Goal: Task Accomplishment & Management: Manage account settings

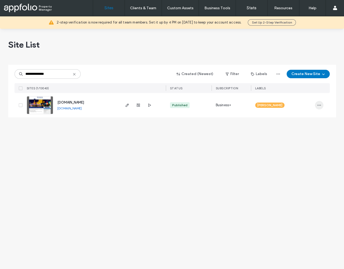
type input "**********"
click at [319, 103] on span "button" at bounding box center [319, 105] width 8 height 8
click at [302, 141] on span "Assign Label" at bounding box center [296, 138] width 20 height 5
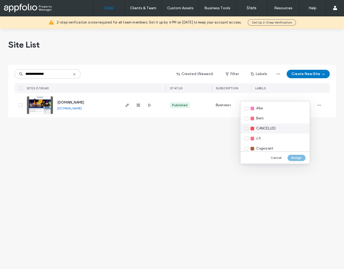
click at [274, 127] on span "CANCELLED" at bounding box center [265, 128] width 19 height 5
click at [294, 159] on button "Assign" at bounding box center [296, 158] width 18 height 6
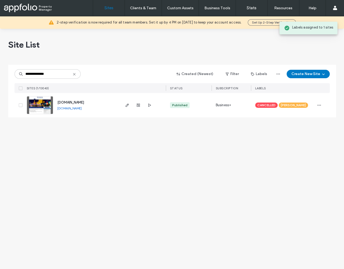
click at [43, 105] on img at bounding box center [40, 114] width 26 height 36
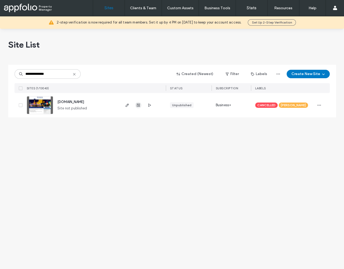
click at [137, 106] on icon "button" at bounding box center [138, 105] width 4 height 4
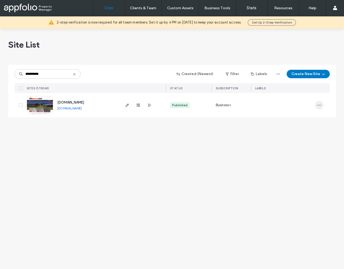
type input "**********"
click at [317, 104] on icon "button" at bounding box center [319, 105] width 4 height 4
click at [302, 140] on span "Assign Label" at bounding box center [296, 138] width 20 height 5
click at [268, 129] on span "CANCELLED" at bounding box center [265, 128] width 19 height 5
click at [292, 155] on button "Assign" at bounding box center [296, 158] width 18 height 6
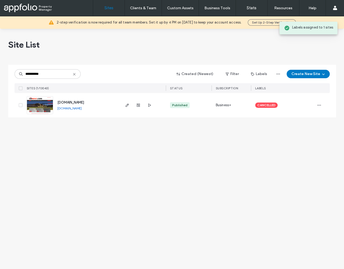
click at [43, 104] on img at bounding box center [40, 114] width 26 height 36
click at [42, 104] on img at bounding box center [40, 114] width 26 height 36
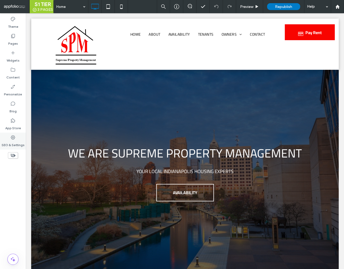
click at [13, 139] on icon at bounding box center [12, 137] width 5 height 5
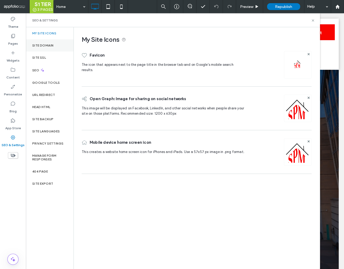
click at [45, 47] on label "Site Domain" at bounding box center [42, 46] width 21 height 4
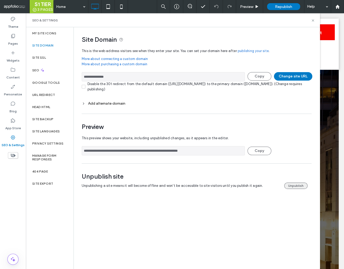
click at [291, 186] on button "Unpublish" at bounding box center [295, 186] width 23 height 6
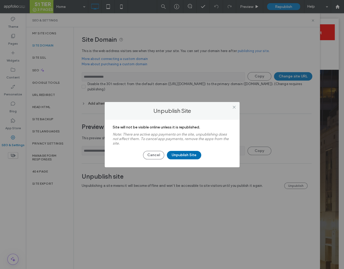
click at [182, 155] on button "Unpublish Site" at bounding box center [184, 155] width 34 height 8
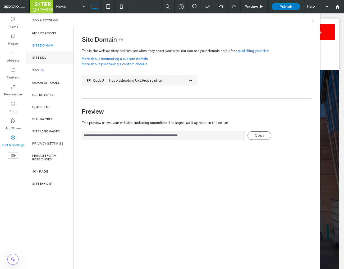
click at [45, 58] on label "Site SSL" at bounding box center [39, 58] width 14 height 4
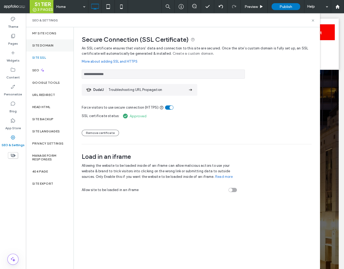
click at [44, 39] on div "Site Domain" at bounding box center [50, 45] width 48 height 12
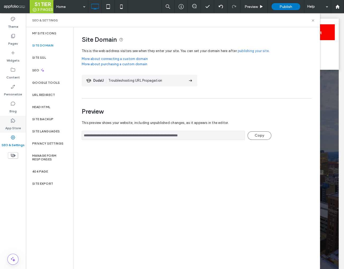
click at [12, 122] on use at bounding box center [13, 120] width 4 height 4
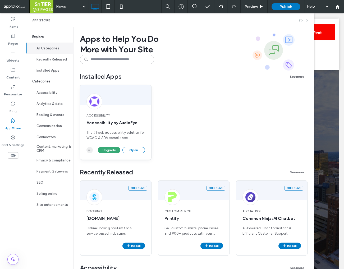
click at [88, 151] on icon "button" at bounding box center [90, 150] width 4 height 4
click at [93, 161] on span "Uninstall app" at bounding box center [102, 162] width 22 height 5
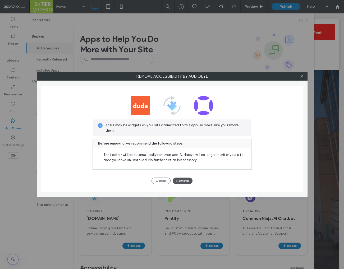
click at [180, 180] on button "Remove" at bounding box center [183, 181] width 20 height 6
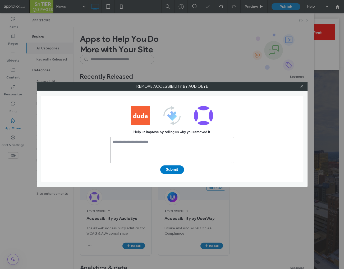
click at [150, 146] on textarea at bounding box center [172, 150] width 124 height 26
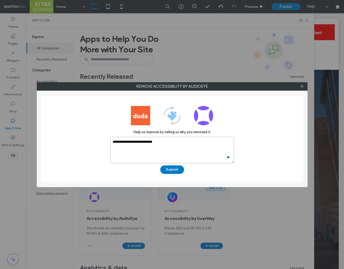
type textarea "**********"
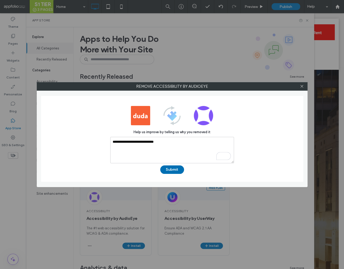
click at [173, 172] on button "Submit" at bounding box center [172, 169] width 24 height 8
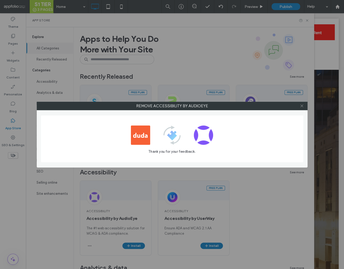
click at [301, 106] on icon at bounding box center [302, 106] width 4 height 4
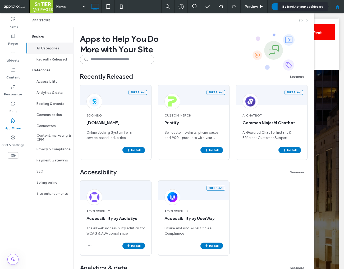
click at [335, 9] on div at bounding box center [337, 6] width 13 height 13
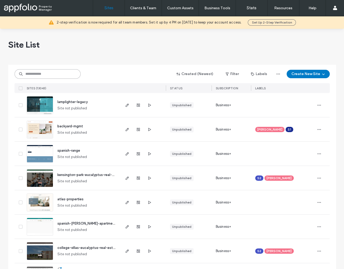
click at [42, 76] on input at bounding box center [48, 74] width 66 height 10
paste input "**********"
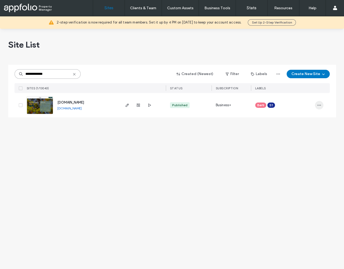
type input "**********"
click at [317, 104] on icon "button" at bounding box center [319, 105] width 4 height 4
click at [298, 141] on span "Assign Label" at bounding box center [296, 138] width 20 height 5
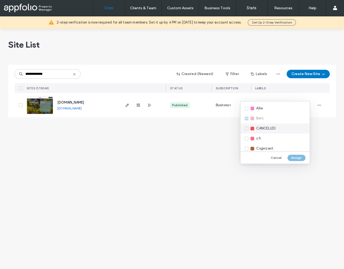
click at [269, 128] on span "CANCELLED" at bounding box center [265, 128] width 19 height 5
click at [294, 160] on button "Assign" at bounding box center [296, 158] width 18 height 6
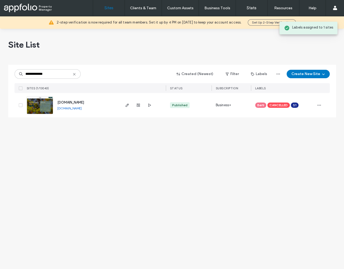
click at [44, 106] on img at bounding box center [40, 114] width 26 height 36
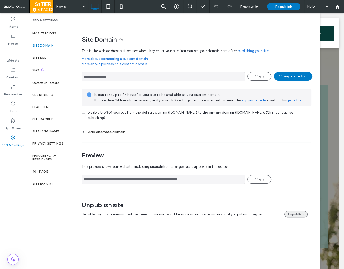
click at [298, 214] on button "Unpublish" at bounding box center [295, 214] width 23 height 6
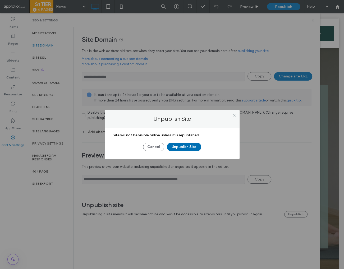
click at [182, 147] on button "Unpublish Site" at bounding box center [184, 147] width 34 height 8
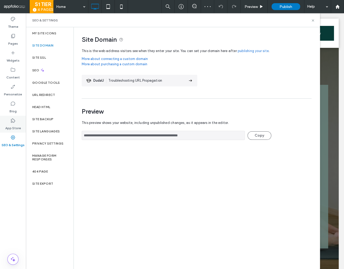
click at [12, 125] on label "App Store" at bounding box center [13, 126] width 16 height 7
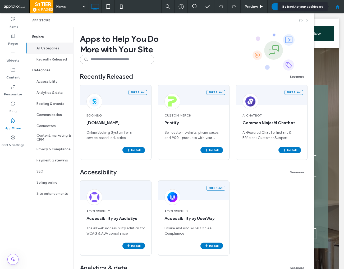
click at [336, 7] on use at bounding box center [337, 6] width 4 height 4
